Goal: Check status: Check status

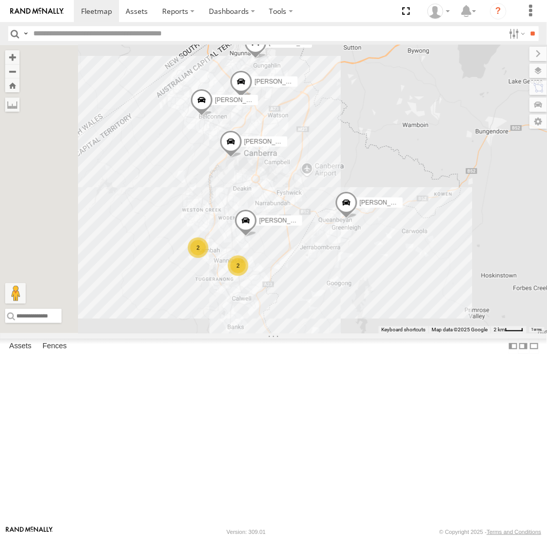
drag, startPoint x: 337, startPoint y: 247, endPoint x: 421, endPoint y: 287, distance: 93.2
click at [421, 287] on div "Andrew 2 2 Stan Peter Kyle Chris Jamie" at bounding box center [273, 189] width 547 height 288
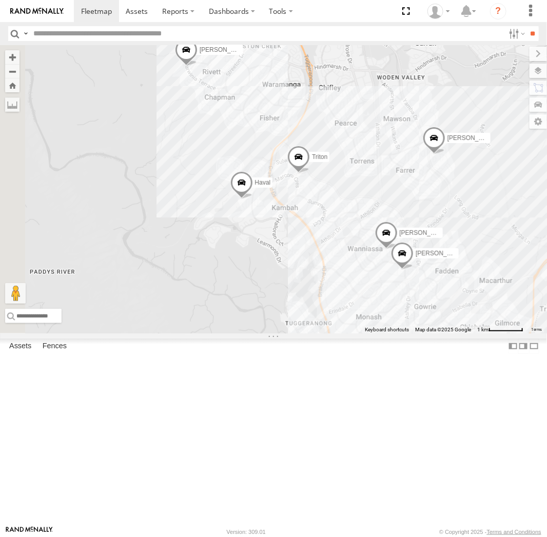
drag, startPoint x: 297, startPoint y: 270, endPoint x: 392, endPoint y: 332, distance: 112.7
click at [392, 332] on div "Andrew Stan Peter Kyle Chris Jamie Tom Haval Triton Michael Daniel" at bounding box center [273, 189] width 547 height 288
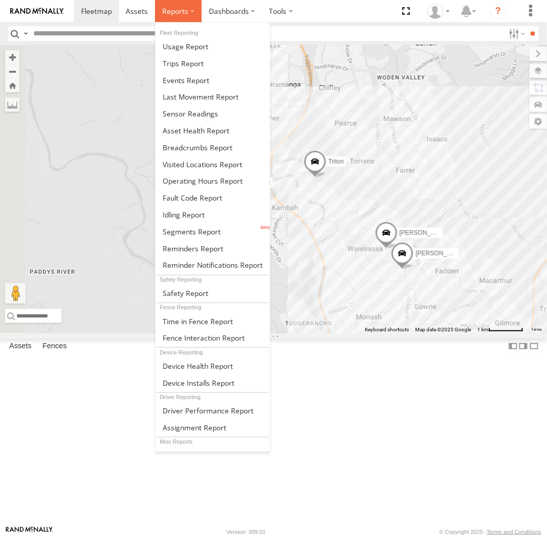
click at [188, 5] on label at bounding box center [178, 11] width 47 height 22
click at [190, 150] on span at bounding box center [198, 148] width 70 height 10
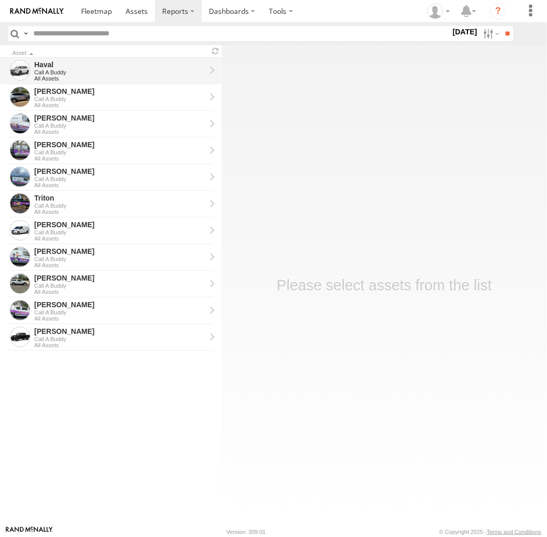
click at [94, 79] on div "All Assets" at bounding box center [119, 78] width 171 height 6
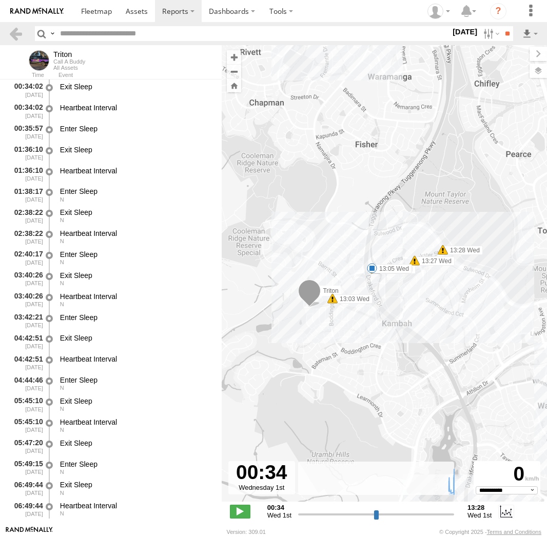
select select "**********"
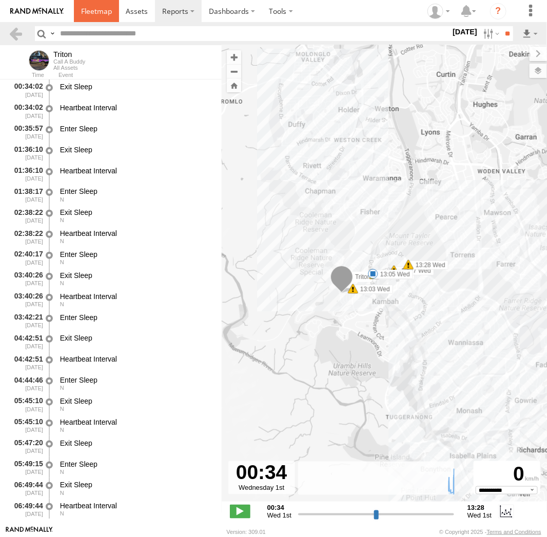
click at [95, 19] on link at bounding box center [96, 11] width 45 height 22
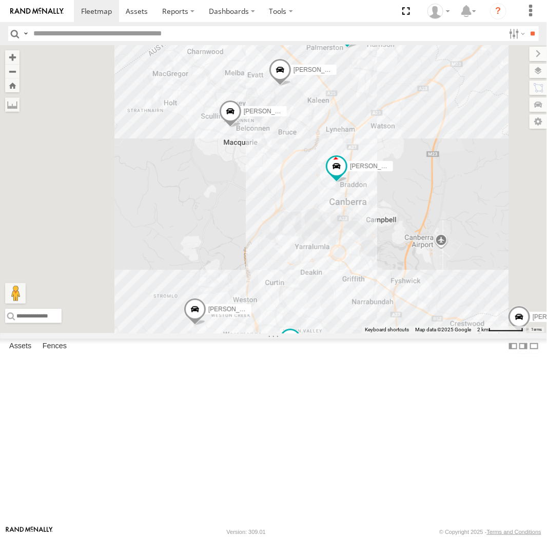
drag, startPoint x: 334, startPoint y: 320, endPoint x: 387, endPoint y: 413, distance: 107.6
click at [387, 334] on div "Haval Triton Stan Peter Kyle Andrew Chris Jamie Tom 2" at bounding box center [273, 189] width 547 height 288
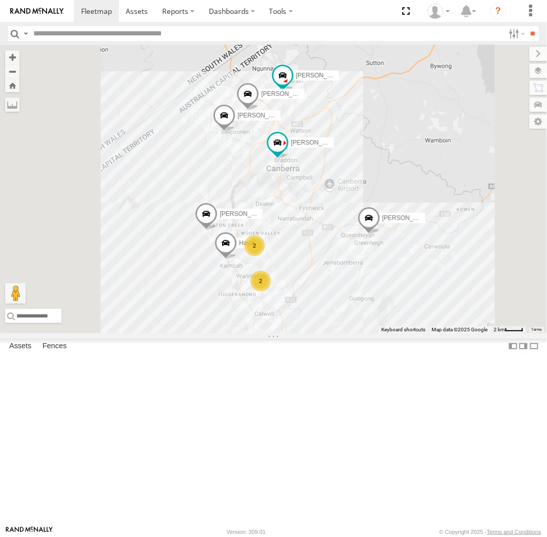
drag, startPoint x: 330, startPoint y: 262, endPoint x: 380, endPoint y: 289, distance: 56.7
click at [380, 289] on div "Stan Peter Andrew Haval Chris Jamie Tom 2 2" at bounding box center [273, 189] width 547 height 288
